Goal: Task Accomplishment & Management: Use online tool/utility

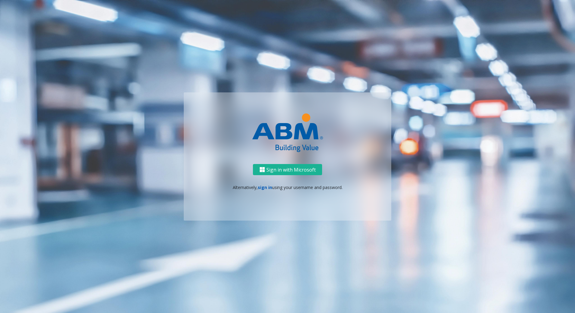
click at [267, 189] on link "sign in" at bounding box center [265, 187] width 14 height 6
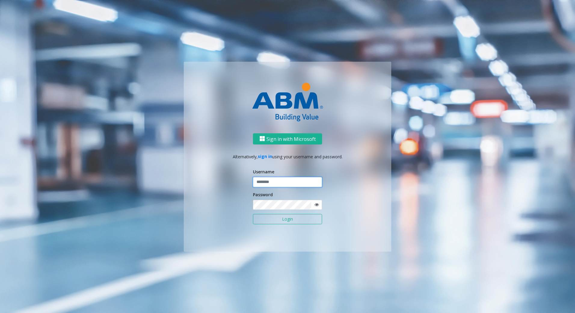
type input "*******"
click at [291, 179] on input "*******" at bounding box center [287, 182] width 69 height 10
drag, startPoint x: 398, startPoint y: 146, endPoint x: 391, endPoint y: 148, distance: 6.6
click at [397, 146] on div "Sign in with Microsoft Alternatively, sign in using your username and password.…" at bounding box center [287, 157] width 343 height 190
click at [314, 217] on button "Login" at bounding box center [287, 219] width 69 height 10
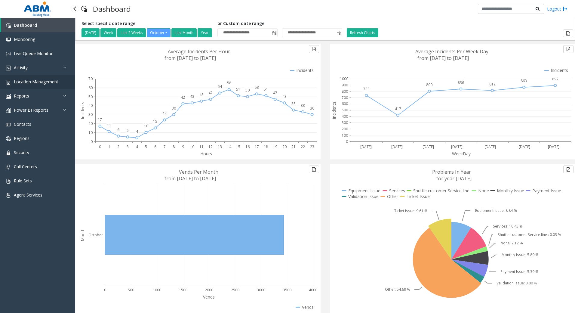
click at [32, 78] on link "Location Management" at bounding box center [37, 82] width 75 height 14
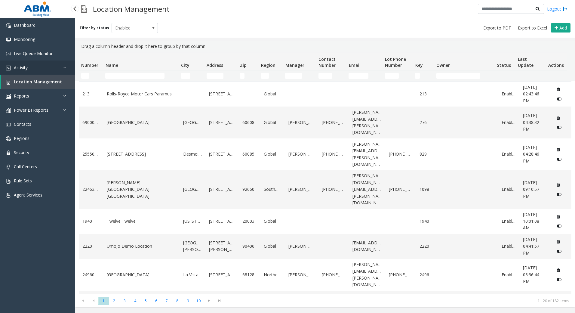
click at [29, 69] on link "Activity" at bounding box center [37, 67] width 75 height 14
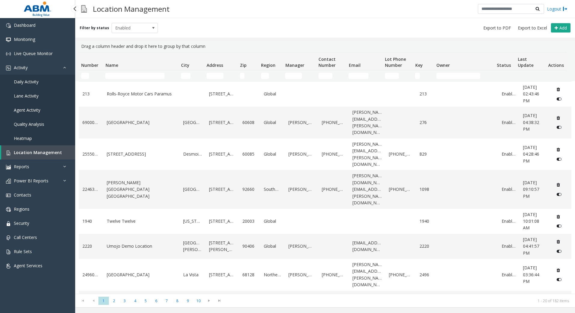
click at [22, 80] on span "Daily Activity" at bounding box center [26, 82] width 25 height 6
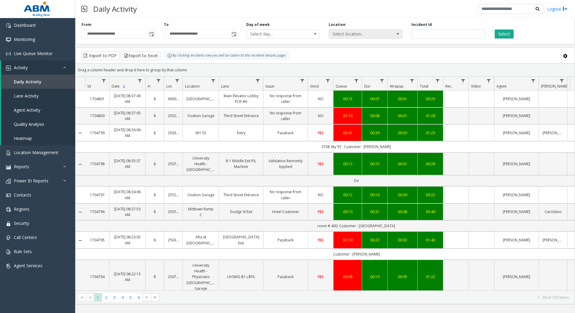
click at [358, 34] on span "Select location..." at bounding box center [358, 34] width 58 height 8
type input "*"
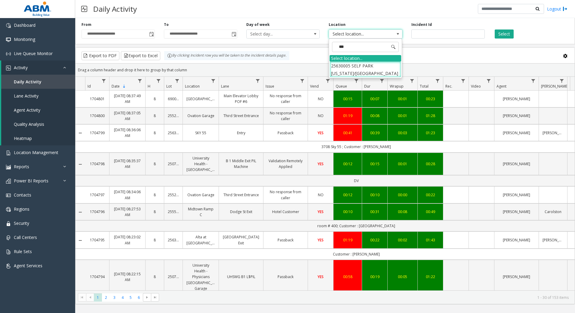
type input "****"
click at [358, 70] on li "25630005 SELF PARK [US_STATE]/[GEOGRAPHIC_DATA]" at bounding box center [366, 70] width 72 height 16
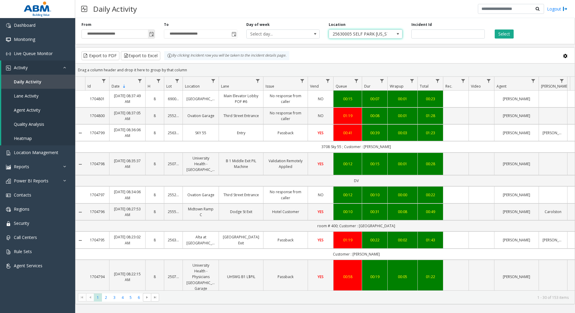
click at [152, 35] on span "Toggle popup" at bounding box center [151, 34] width 5 height 5
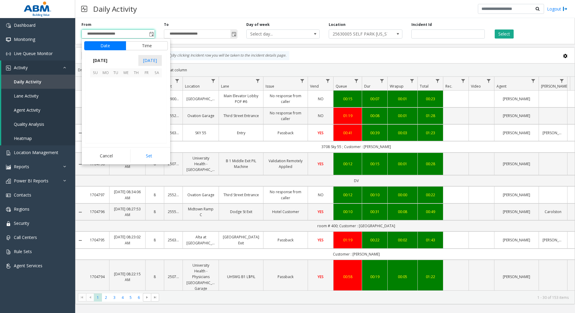
scroll to position [108003, 0]
drag, startPoint x: 109, startPoint y: 103, endPoint x: 115, endPoint y: 96, distance: 8.7
click at [109, 102] on span "13" at bounding box center [105, 103] width 10 height 10
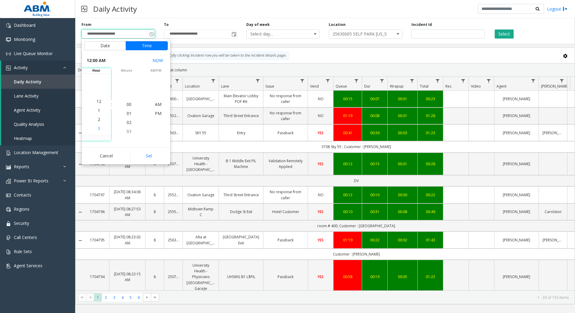
scroll to position [0, 0]
click at [100, 112] on li "5" at bounding box center [98, 113] width 21 height 9
click at [161, 103] on li "AM" at bounding box center [158, 104] width 21 height 9
click at [159, 104] on span "AM" at bounding box center [158, 104] width 7 height 6
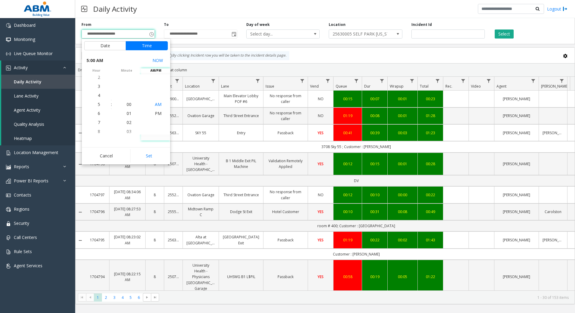
click at [155, 103] on span "AM" at bounding box center [158, 104] width 7 height 6
click at [224, 47] on div "**********" at bounding box center [325, 160] width 500 height 288
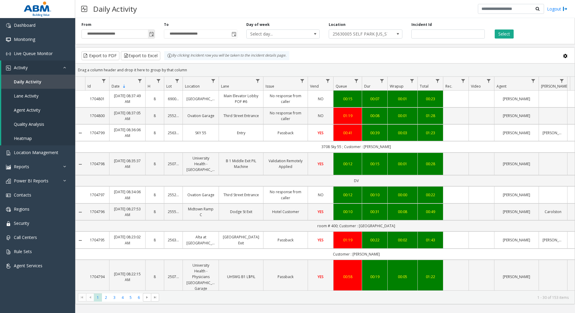
click at [151, 35] on span "Toggle popup" at bounding box center [151, 34] width 5 height 5
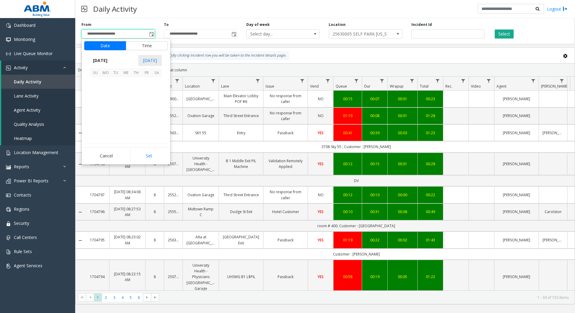
scroll to position [108003, 0]
click at [152, 45] on button "Time" at bounding box center [147, 45] width 42 height 9
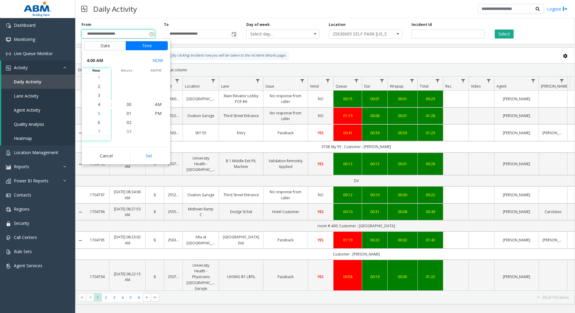
click at [100, 115] on li "5" at bounding box center [98, 113] width 21 height 9
click at [155, 104] on span "AM" at bounding box center [158, 104] width 7 height 6
click at [156, 156] on button "Set" at bounding box center [149, 155] width 38 height 13
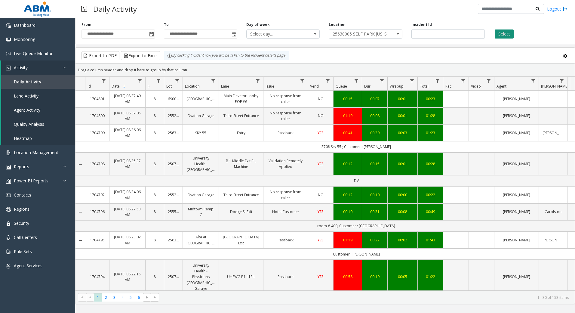
click at [512, 32] on button "Select" at bounding box center [504, 33] width 19 height 9
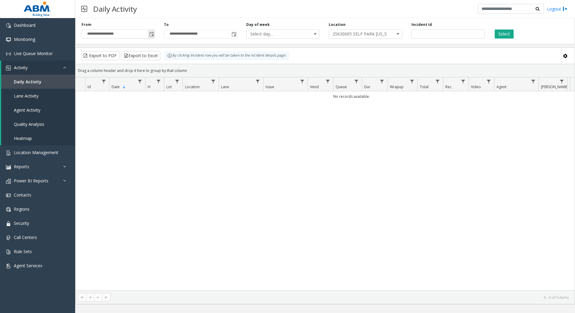
click at [152, 35] on span "Toggle popup" at bounding box center [151, 34] width 5 height 5
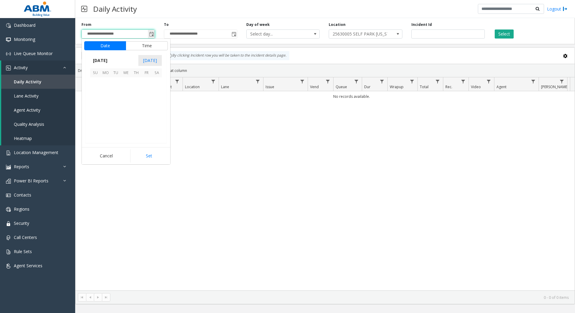
scroll to position [45, 0]
click at [96, 103] on span "12" at bounding box center [95, 103] width 10 height 10
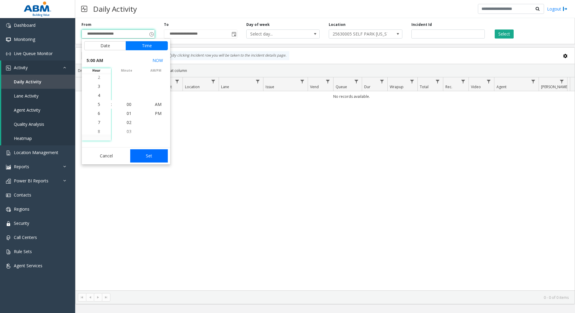
click at [158, 159] on button "Set" at bounding box center [149, 155] width 38 height 13
type input "**********"
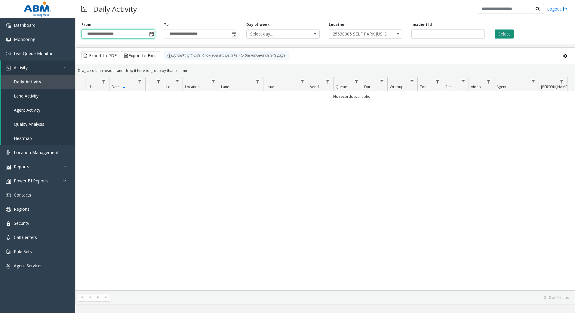
click at [501, 34] on button "Select" at bounding box center [504, 33] width 19 height 9
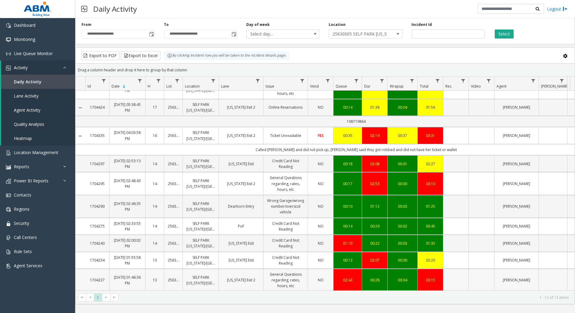
scroll to position [87, 0]
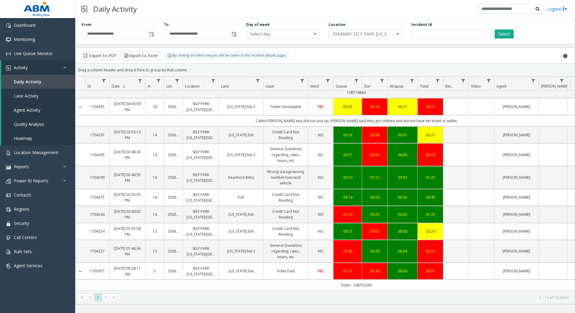
click at [81, 269] on link "Collapse Details" at bounding box center [80, 271] width 10 height 5
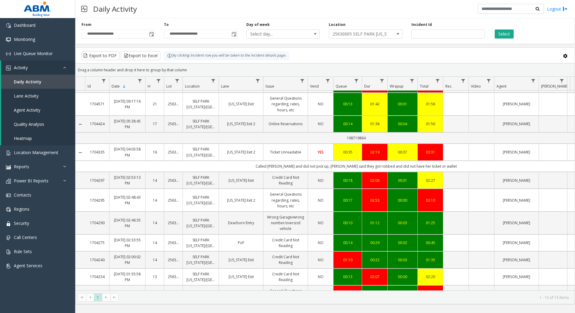
scroll to position [76, 0]
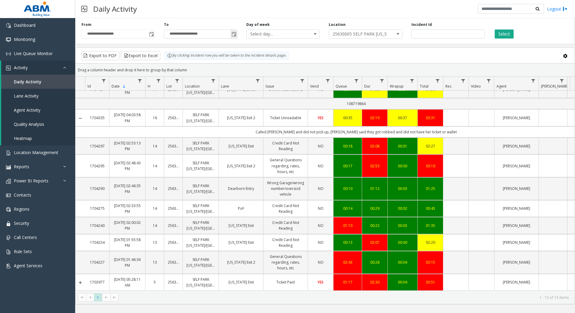
click at [235, 36] on span "Toggle popup" at bounding box center [234, 34] width 5 height 5
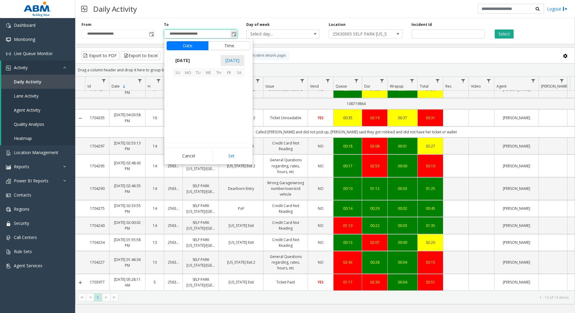
scroll to position [9, 0]
click at [218, 47] on button "Time" at bounding box center [229, 45] width 42 height 9
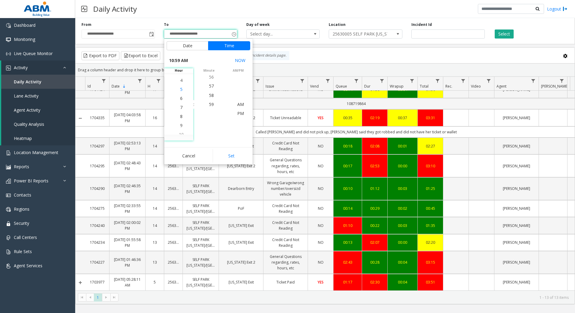
scroll to position [54, 0]
click at [180, 104] on span "6" at bounding box center [181, 104] width 2 height 6
click at [211, 106] on span "00" at bounding box center [211, 104] width 5 height 6
click at [237, 102] on span "AM" at bounding box center [240, 104] width 7 height 6
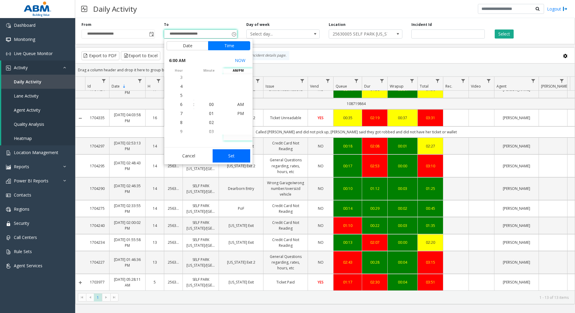
click at [228, 153] on button "Set" at bounding box center [232, 155] width 38 height 13
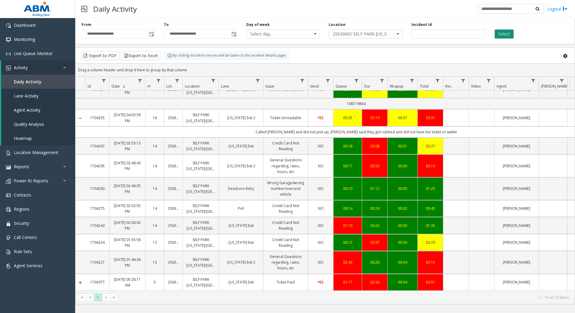
click at [507, 33] on button "Select" at bounding box center [504, 33] width 19 height 9
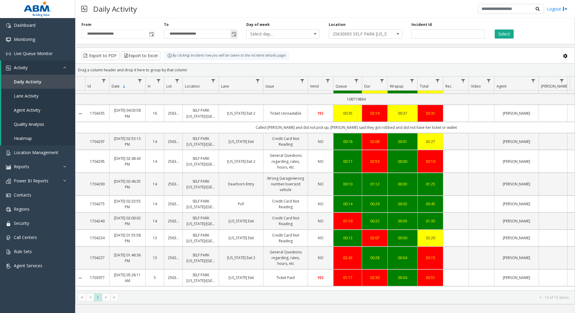
click at [236, 33] on span "Toggle popup" at bounding box center [234, 34] width 5 height 5
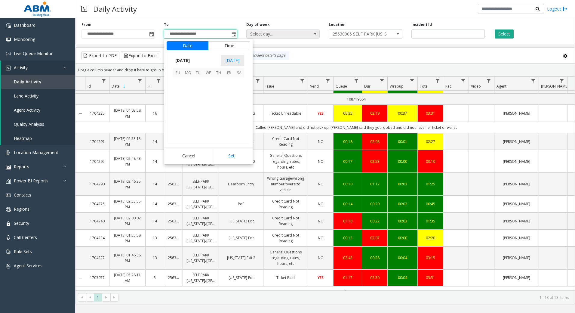
scroll to position [54, 0]
click at [179, 106] on span "12" at bounding box center [178, 103] width 10 height 10
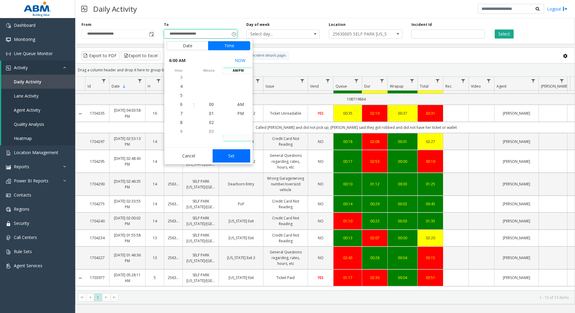
click at [233, 153] on button "Set" at bounding box center [232, 155] width 38 height 13
type input "**********"
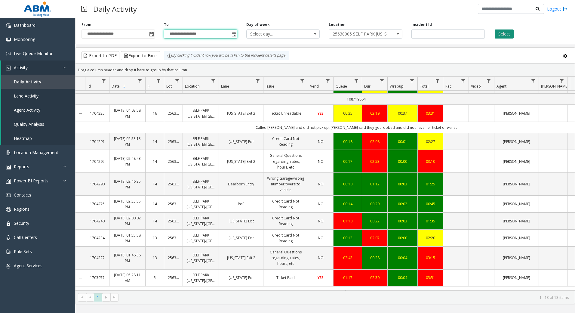
click at [497, 35] on button "Select" at bounding box center [504, 33] width 19 height 9
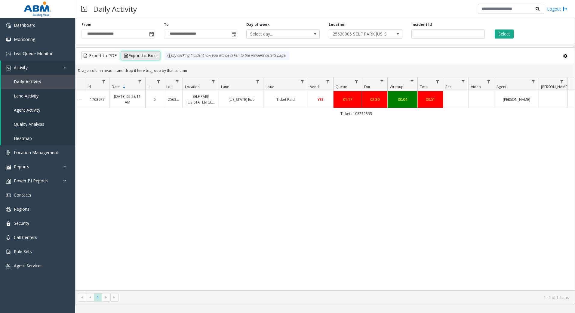
click at [145, 58] on button "Export to Excel" at bounding box center [140, 55] width 39 height 9
